Goal: Transaction & Acquisition: Purchase product/service

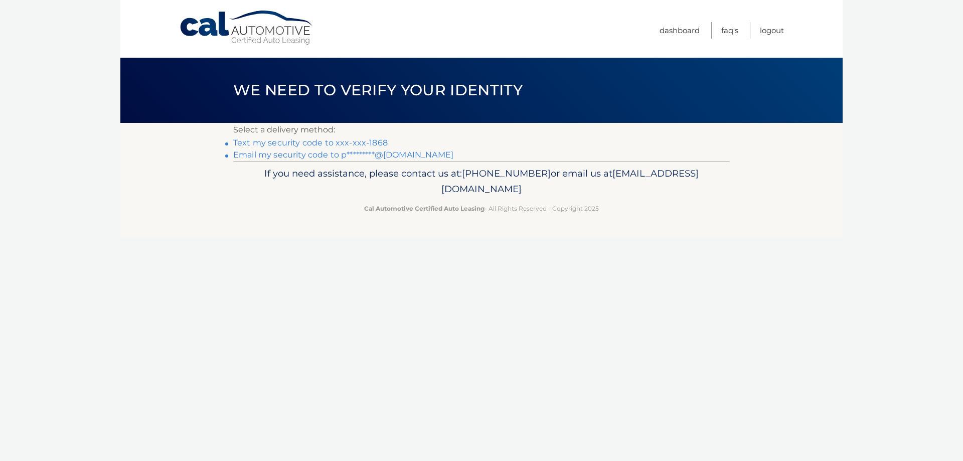
click at [361, 143] on link "Text my security code to xxx-xxx-1868" at bounding box center [310, 143] width 154 height 10
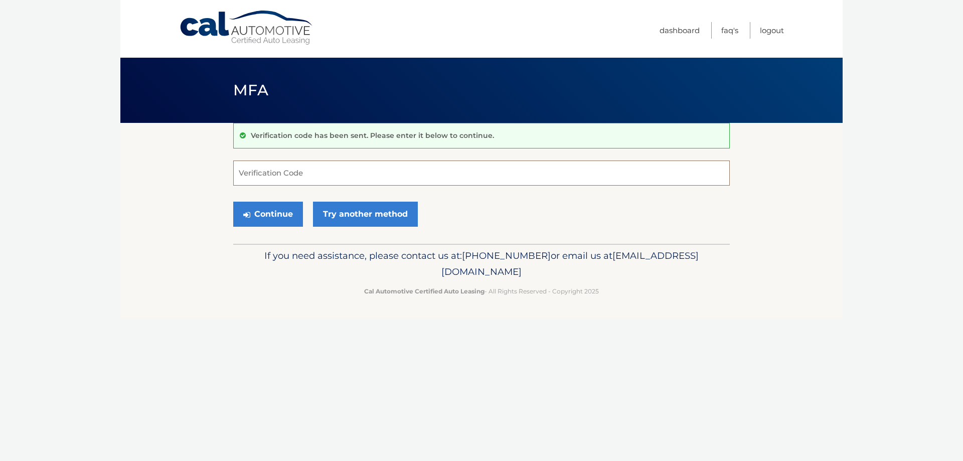
click at [341, 173] on input "Verification Code" at bounding box center [481, 172] width 496 height 25
type input "."
type input "093539"
click at [257, 215] on button "Continue" at bounding box center [268, 214] width 70 height 25
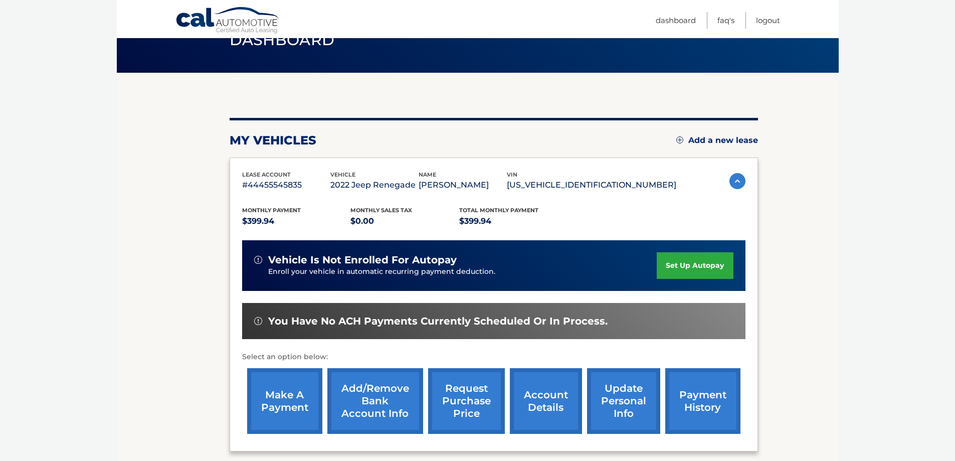
scroll to position [100, 0]
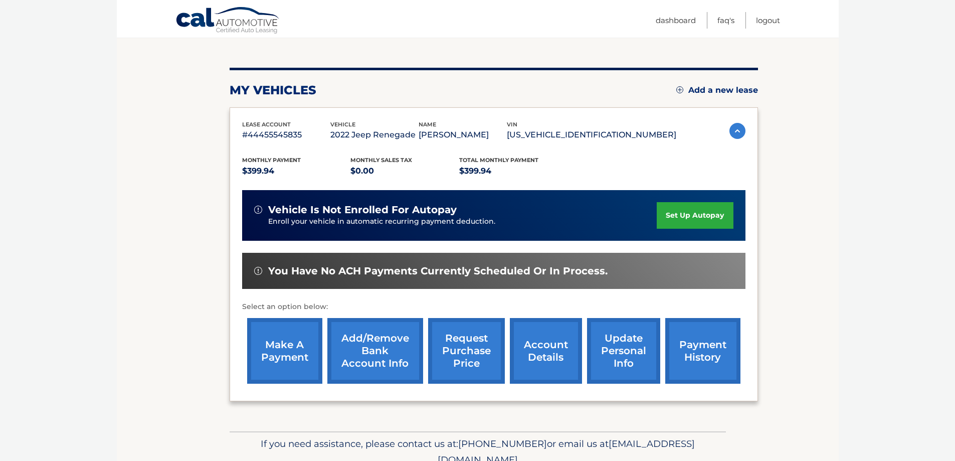
click at [269, 347] on link "make a payment" at bounding box center [284, 351] width 75 height 66
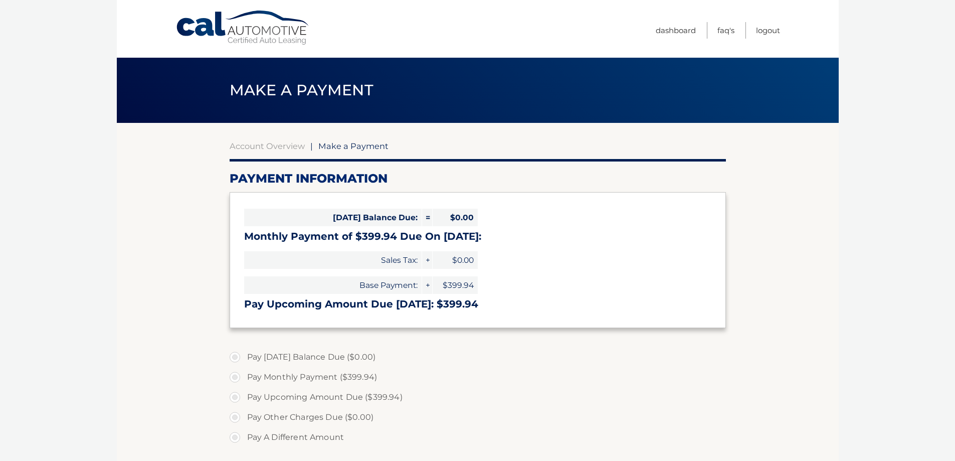
select select "YzBhYmMwMWUtZjRhMi00ODdhLWE4MTktMzM0MGFlYjM5MGRk"
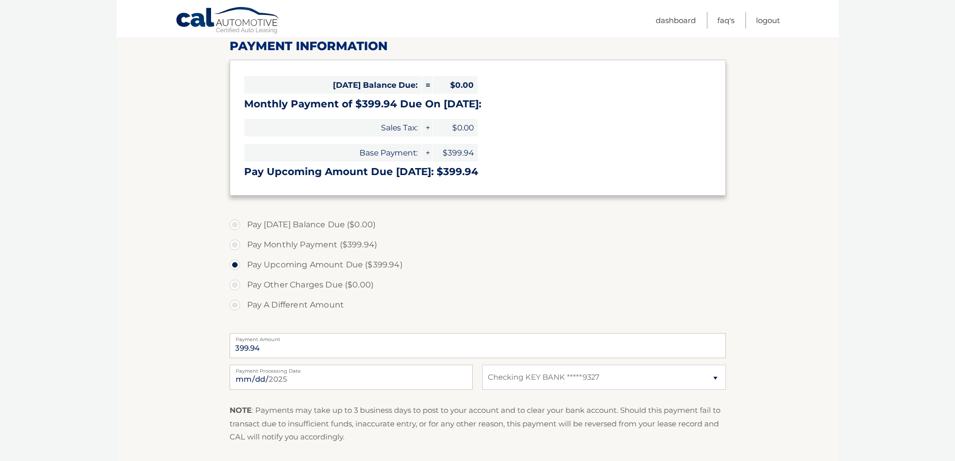
scroll to position [150, 0]
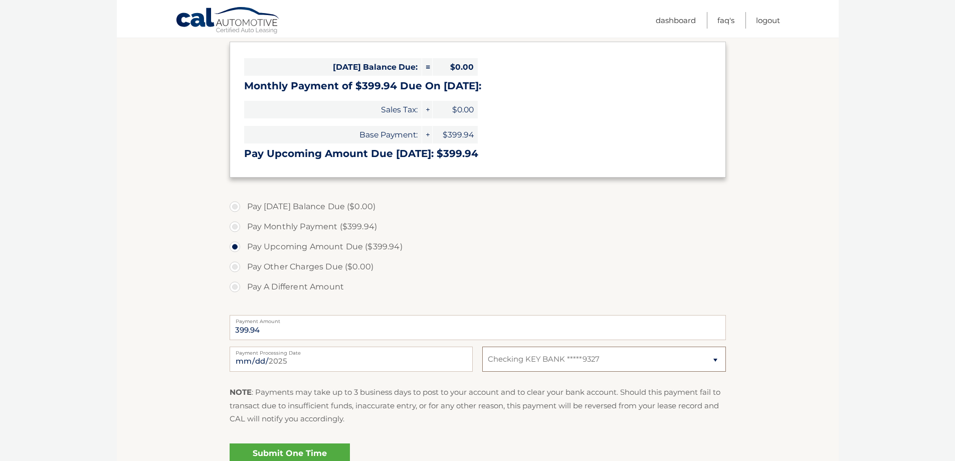
click at [715, 360] on select "Select Bank Account Checking KEY BANK *****9327" at bounding box center [603, 358] width 243 height 25
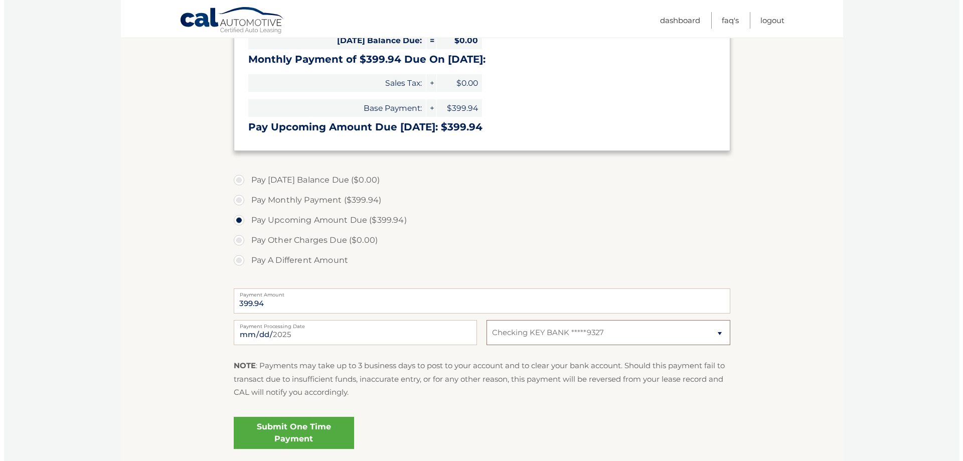
scroll to position [201, 0]
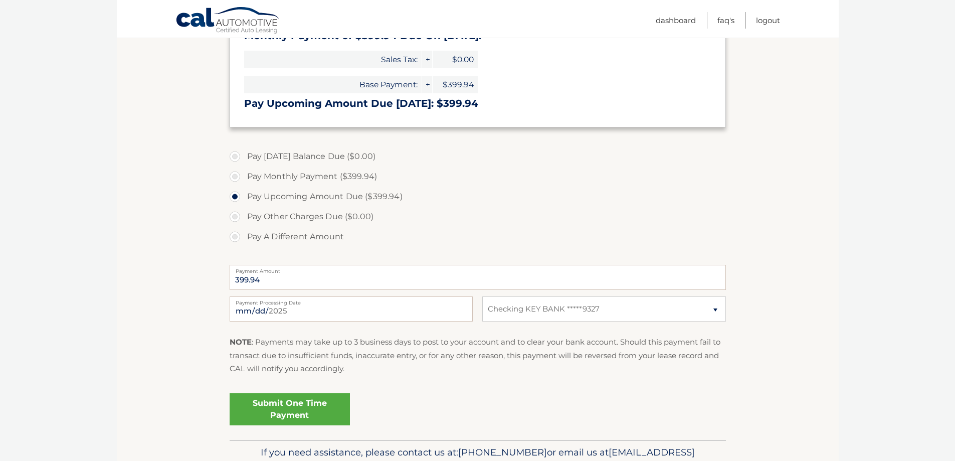
click at [319, 403] on link "Submit One Time Payment" at bounding box center [290, 409] width 120 height 32
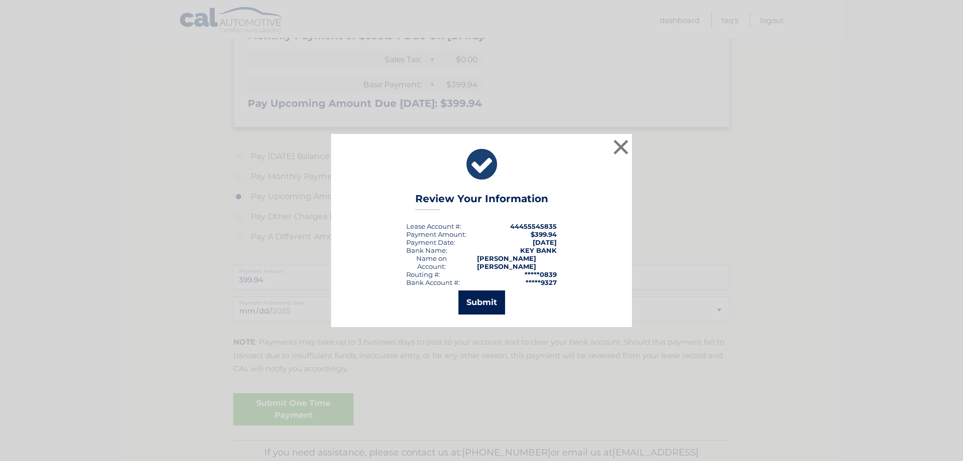
click at [490, 298] on button "Submit" at bounding box center [481, 302] width 47 height 24
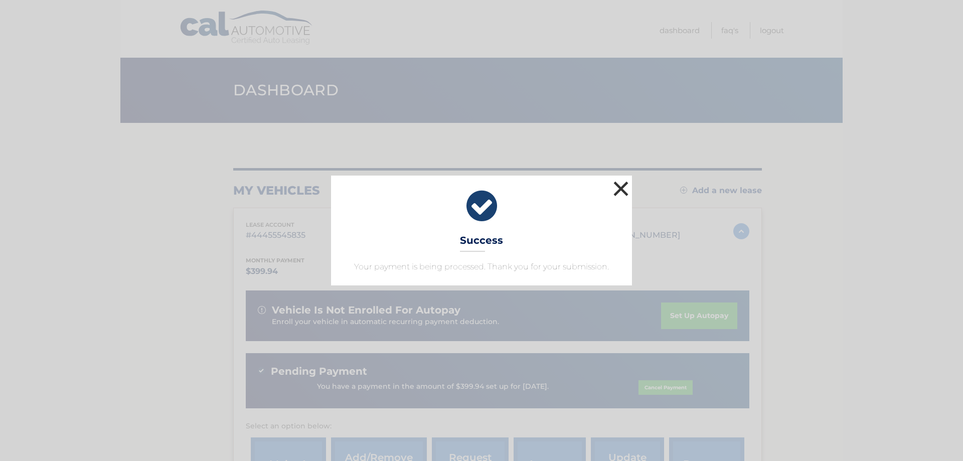
click at [622, 189] on button "×" at bounding box center [621, 188] width 20 height 20
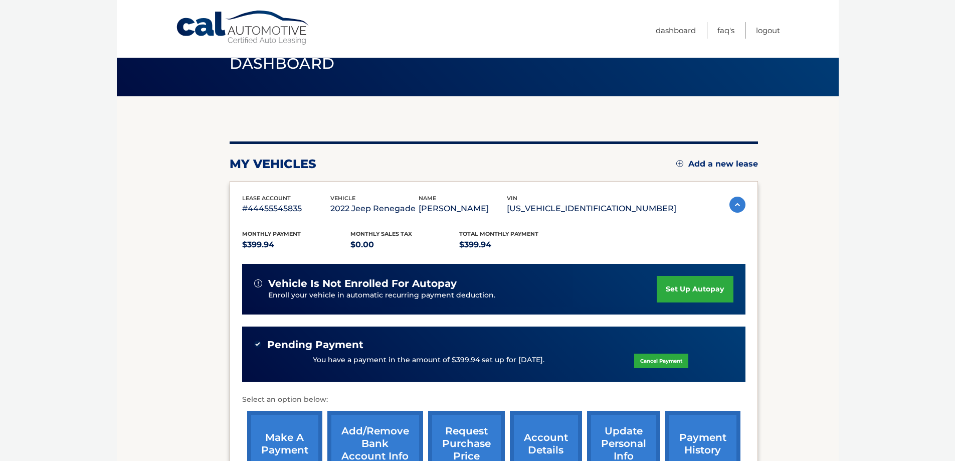
scroll to position [50, 0]
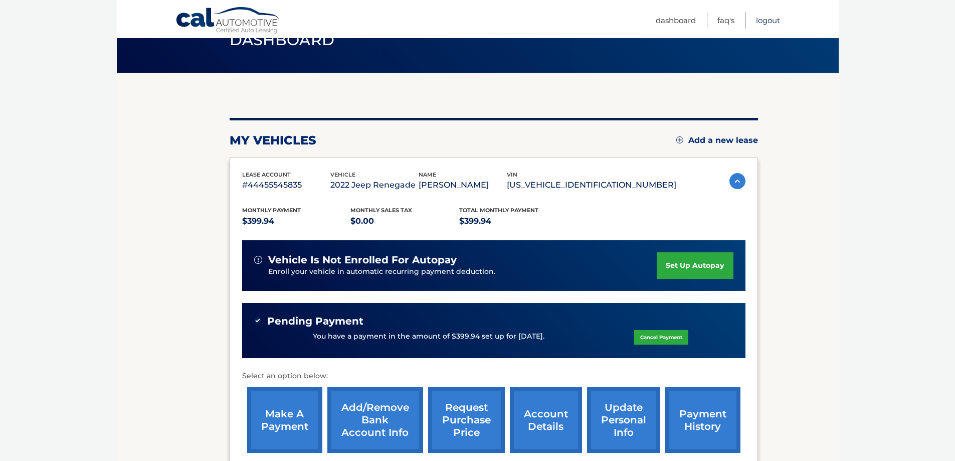
click at [771, 17] on link "Logout" at bounding box center [768, 20] width 24 height 17
